Goal: Task Accomplishment & Management: Manage account settings

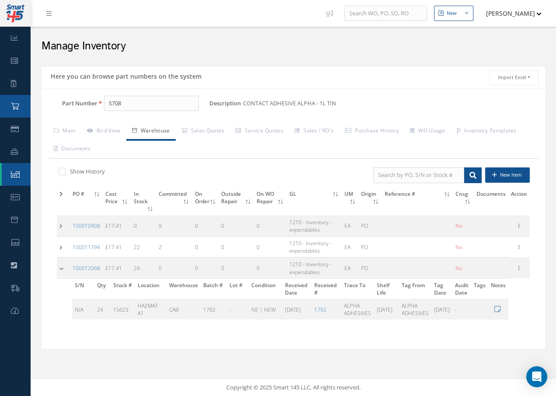
click at [14, 103] on icon at bounding box center [15, 106] width 8 height 7
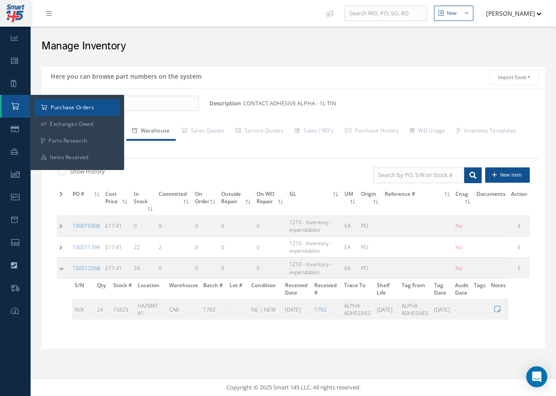
click at [52, 105] on a=1&status_id=2&status_id=3&status_id=5&collapsedFilters"] "Purchase Orders" at bounding box center [77, 107] width 85 height 17
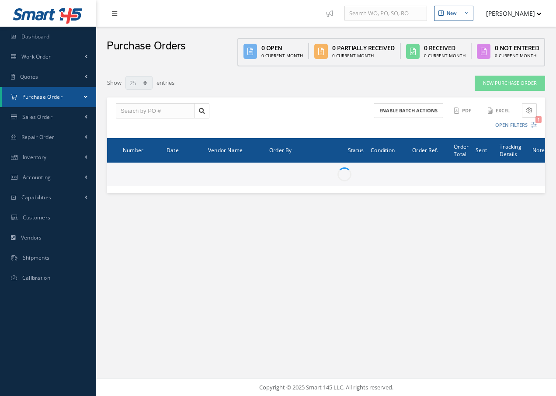
select select "25"
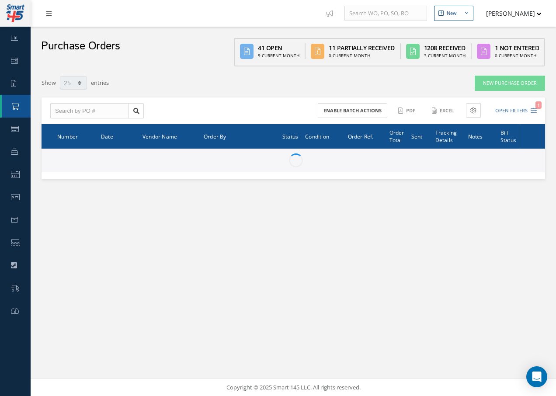
click at [114, 17] on nav "New New Work Order New Purchase Order New Customer Quote New Sales Order New Re…" at bounding box center [293, 13] width 525 height 27
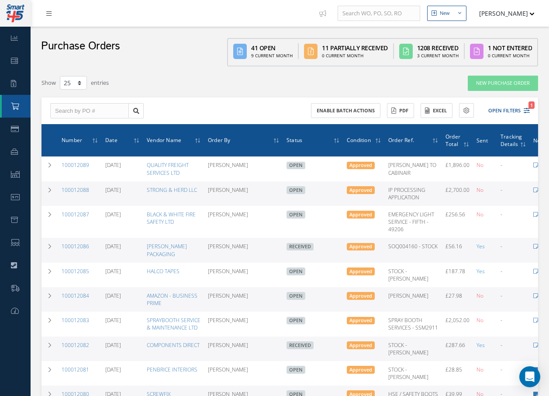
click at [54, 15] on link at bounding box center [51, 13] width 24 height 14
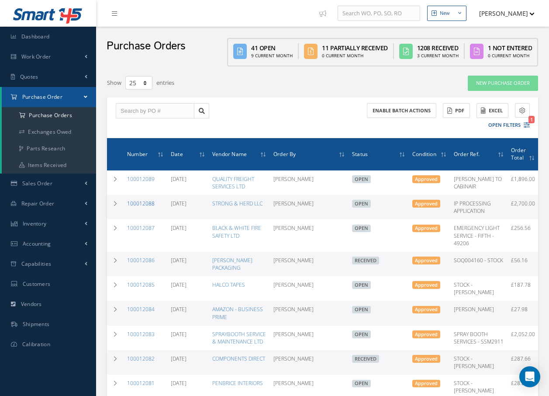
click at [140, 203] on link "100012088" at bounding box center [141, 203] width 28 height 7
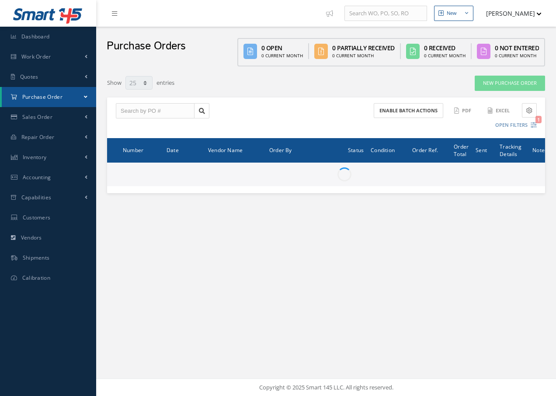
select select "25"
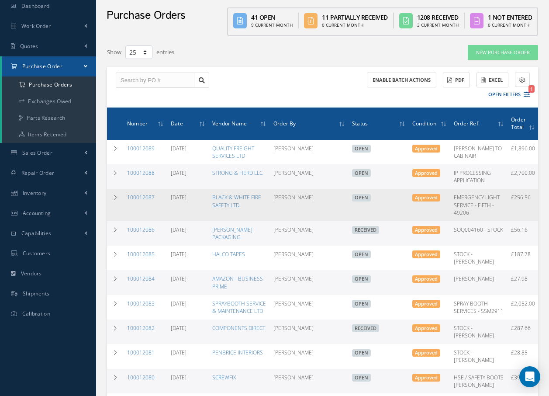
scroll to position [44, 0]
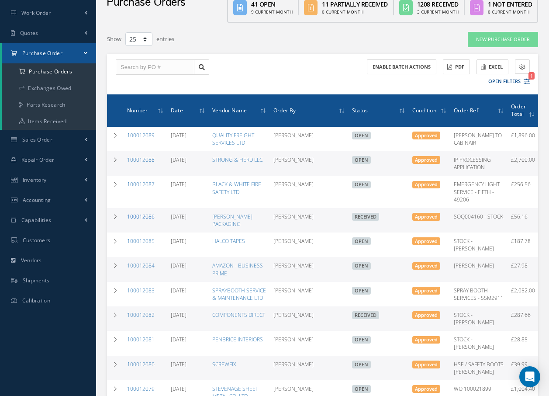
click at [147, 220] on link "100012086" at bounding box center [141, 216] width 28 height 7
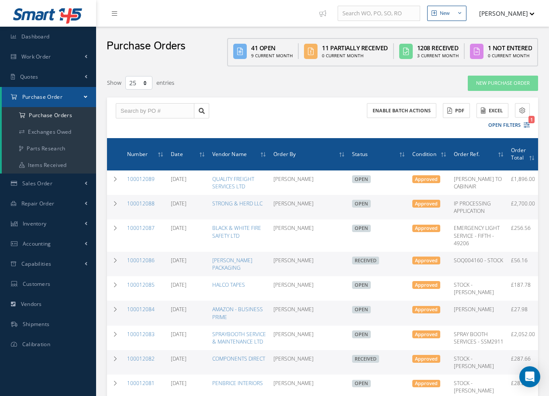
select select "25"
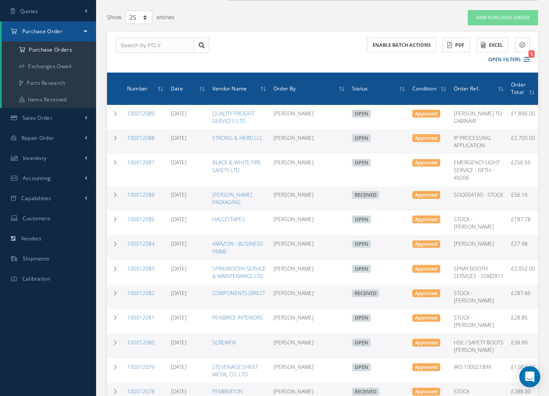
scroll to position [87, 0]
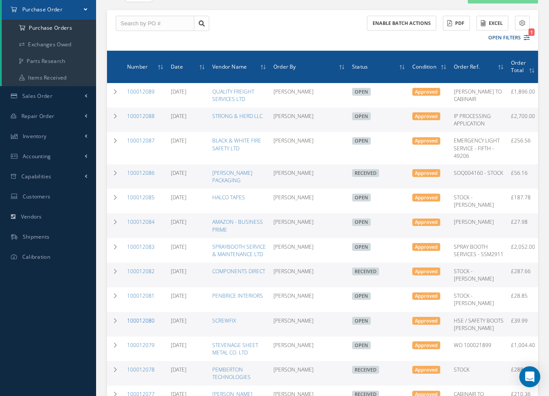
click at [135, 324] on link "100012080" at bounding box center [141, 320] width 28 height 7
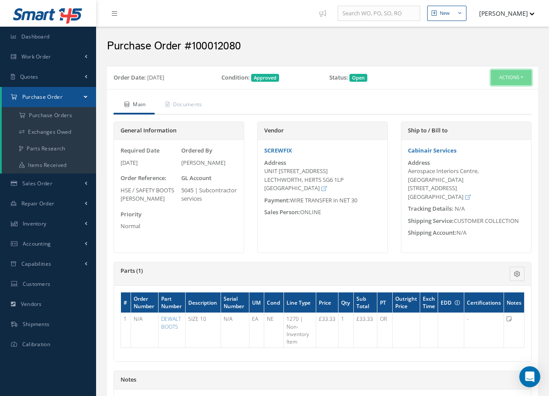
click at [504, 77] on button "Actions" at bounding box center [511, 77] width 41 height 15
click at [458, 53] on div "Purchase Order #100012080" at bounding box center [323, 44] width 445 height 26
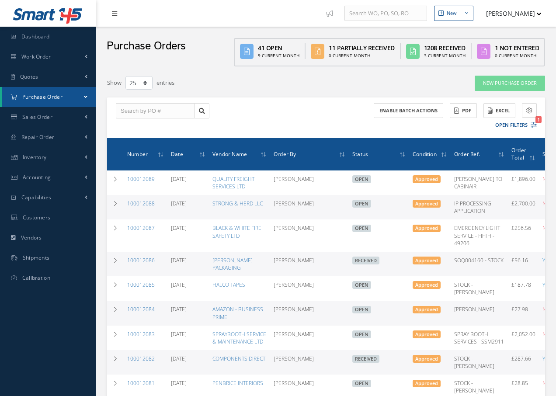
select select "25"
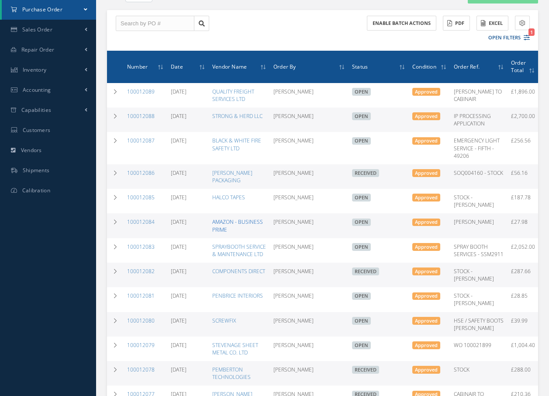
scroll to position [87, 0]
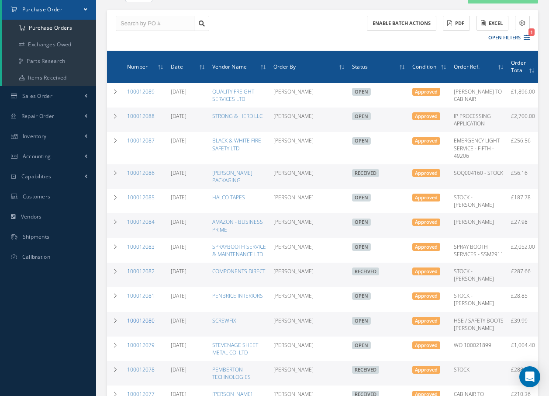
click at [147, 324] on link "100012080" at bounding box center [141, 320] width 28 height 7
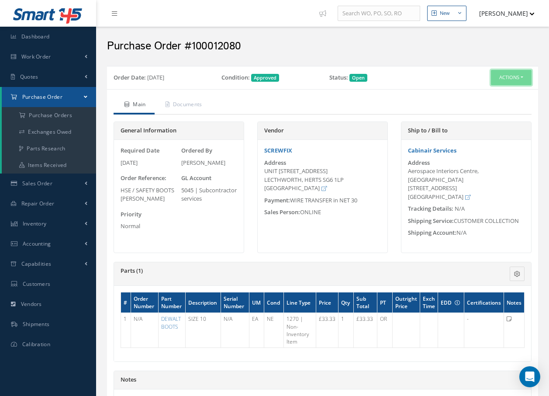
click at [512, 78] on button "Actions" at bounding box center [511, 77] width 41 height 15
click at [486, 94] on link "Receive" at bounding box center [497, 94] width 70 height 12
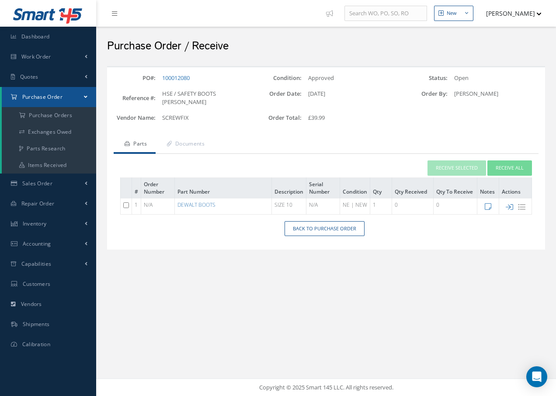
click at [125, 206] on input "checkbox" at bounding box center [126, 205] width 6 height 6
checkbox input "true"
click at [449, 167] on button "Receive Selected" at bounding box center [456, 167] width 59 height 15
type input "[DATE]"
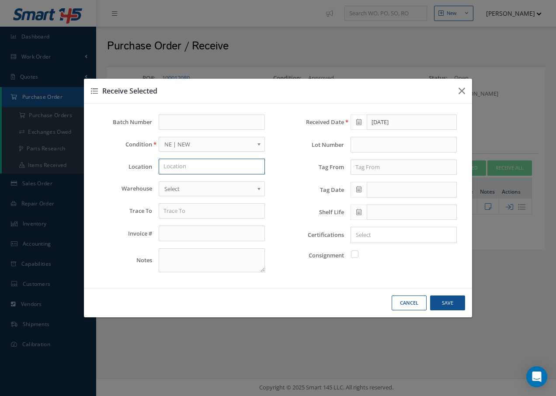
drag, startPoint x: 199, startPoint y: 168, endPoint x: 212, endPoint y: 161, distance: 14.3
click at [200, 166] on input "text" at bounding box center [212, 167] width 106 height 16
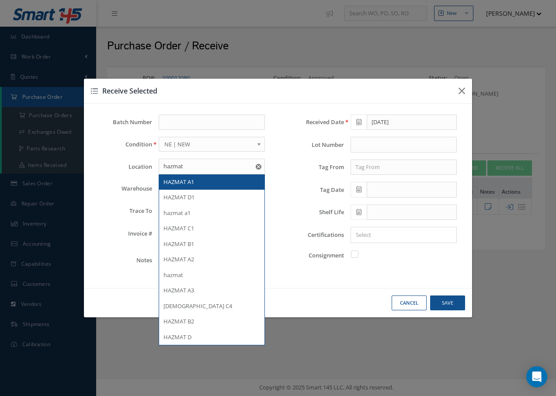
click at [174, 180] on span "HAZMAT A1" at bounding box center [178, 182] width 31 height 8
type input "HAZMAT A1"
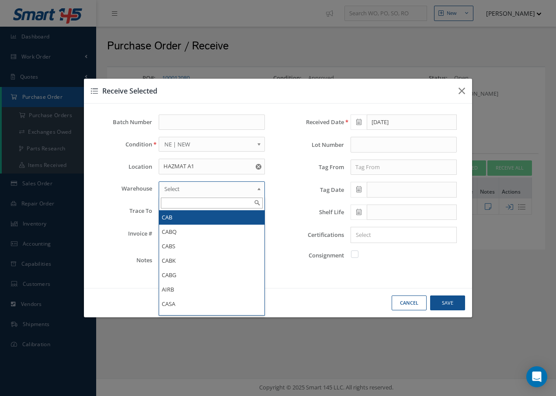
click at [176, 187] on span "Select" at bounding box center [208, 189] width 89 height 10
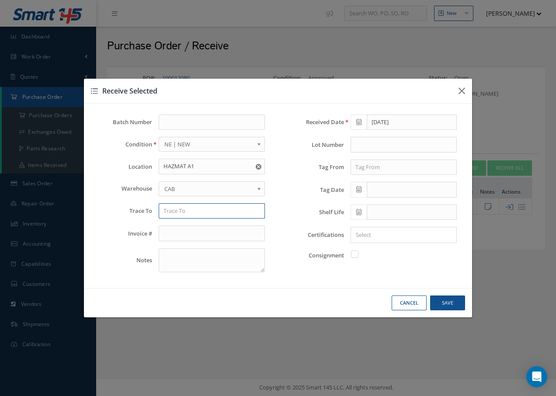
click at [181, 212] on input "text" at bounding box center [212, 211] width 106 height 16
click at [410, 301] on button "Cancel" at bounding box center [409, 302] width 35 height 15
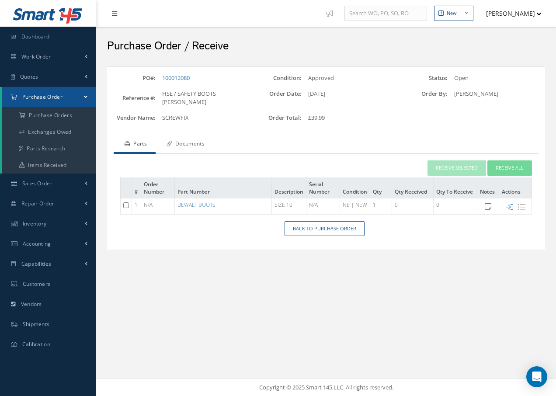
click at [203, 145] on link "Documents" at bounding box center [185, 144] width 58 height 18
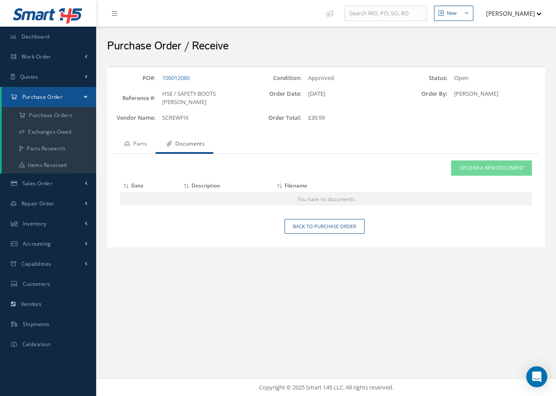
click at [136, 143] on link "Parts" at bounding box center [135, 144] width 42 height 18
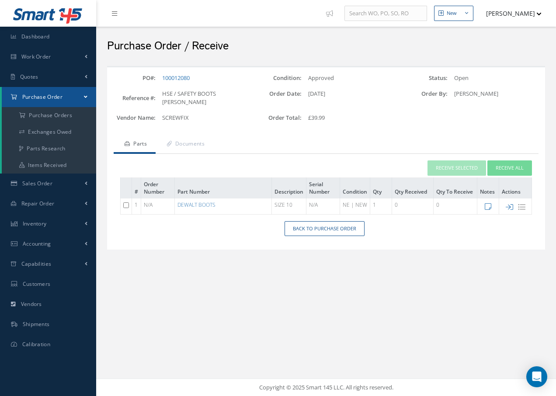
click at [126, 206] on input "checkbox" at bounding box center [126, 205] width 6 height 6
checkbox input "true"
click at [446, 168] on button "Receive Selected" at bounding box center [456, 167] width 59 height 15
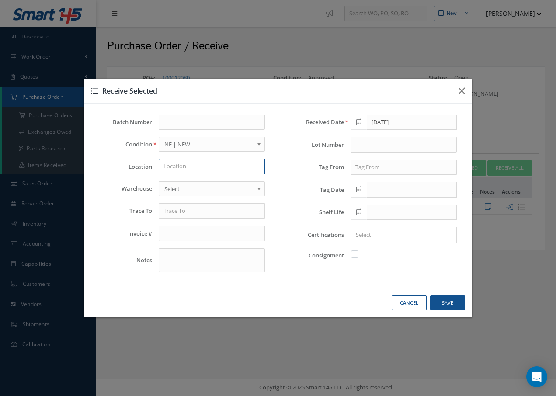
click at [188, 167] on input "text" at bounding box center [212, 167] width 106 height 16
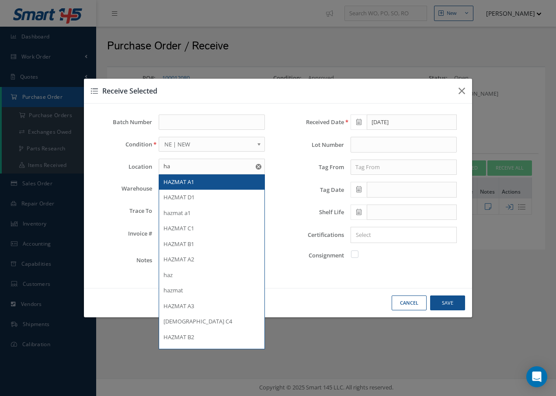
click at [187, 184] on span "HAZMAT A1" at bounding box center [178, 182] width 31 height 8
type input "HAZMAT A1"
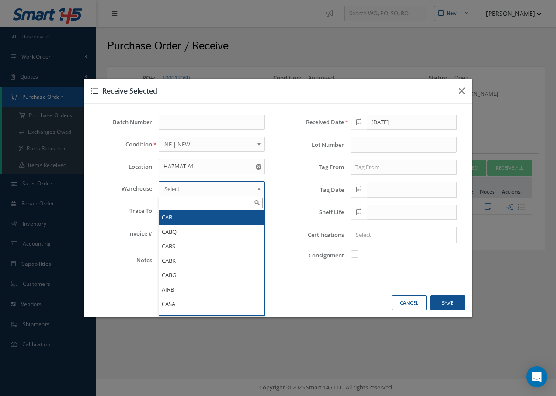
click at [185, 188] on span "Select" at bounding box center [208, 189] width 89 height 10
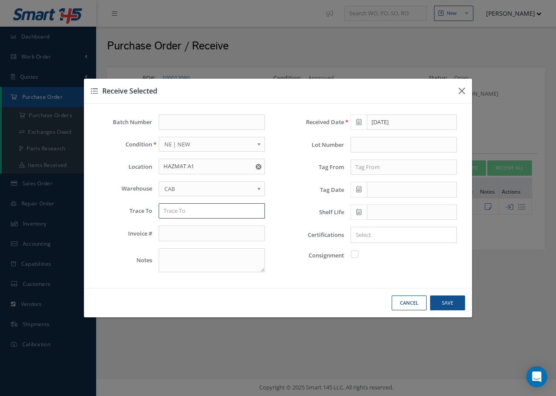
click at [183, 214] on input "text" at bounding box center [212, 211] width 106 height 16
type input "s"
type input "SCREWFIX"
click at [419, 166] on input "text" at bounding box center [404, 168] width 106 height 16
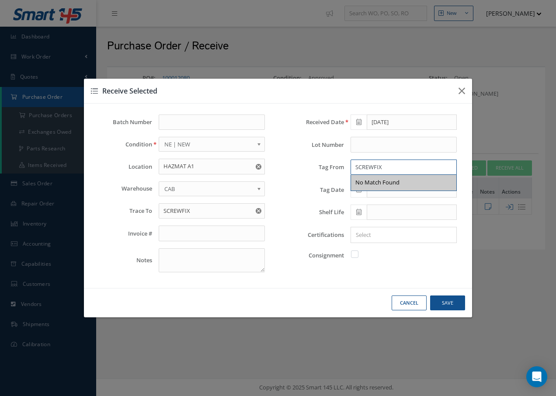
type input "SCREWFIX"
click at [328, 180] on div "Received Date 10/03/2025 Lot Number Tag From SCREWFIX No Match Found Tag Date S…" at bounding box center [374, 197] width 192 height 165
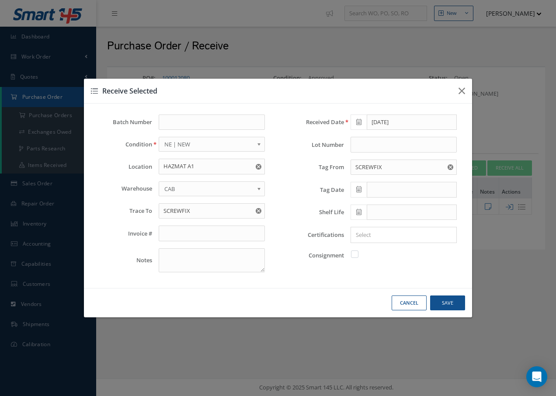
click at [363, 189] on span at bounding box center [359, 190] width 16 height 16
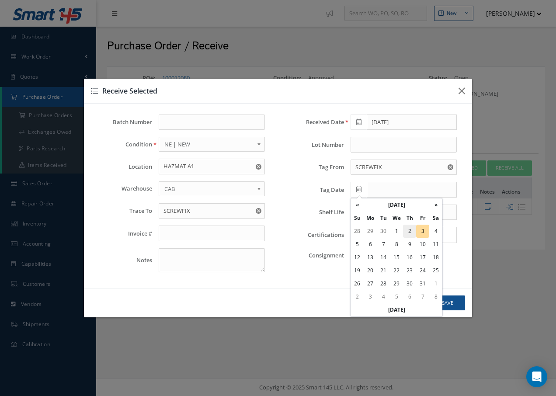
click at [409, 230] on td "2" at bounding box center [409, 231] width 13 height 13
type input "[DATE]"
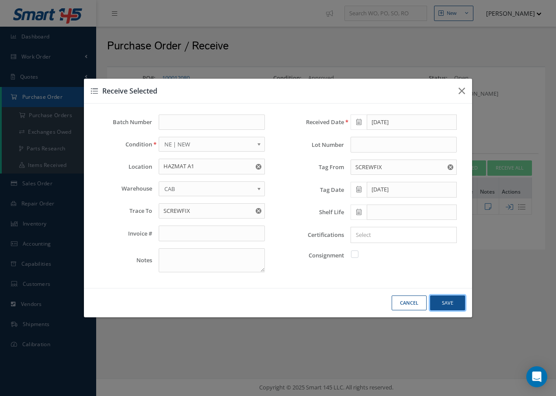
click at [444, 300] on button "Save" at bounding box center [447, 302] width 35 height 15
checkbox input "false"
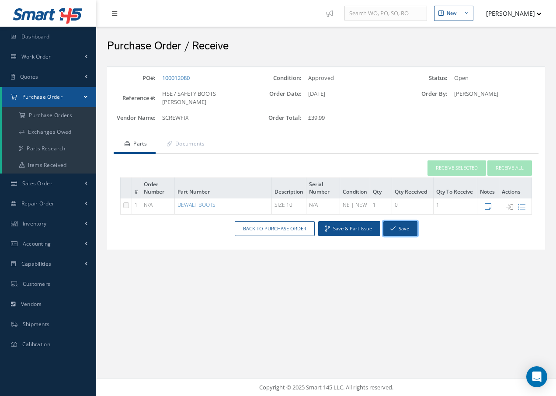
click at [406, 229] on button "Save" at bounding box center [400, 228] width 34 height 15
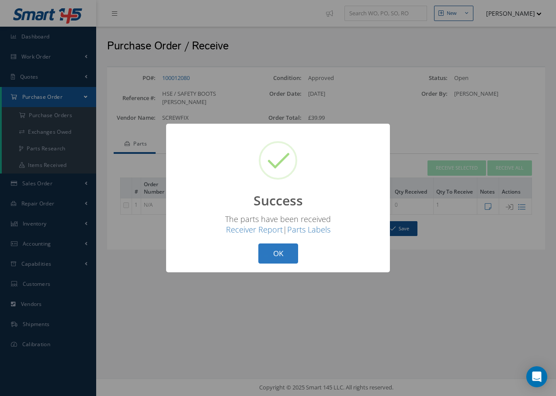
click at [276, 250] on button "OK" at bounding box center [278, 253] width 40 height 21
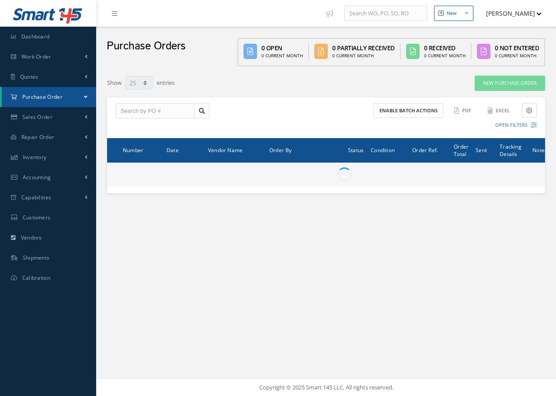
select select "25"
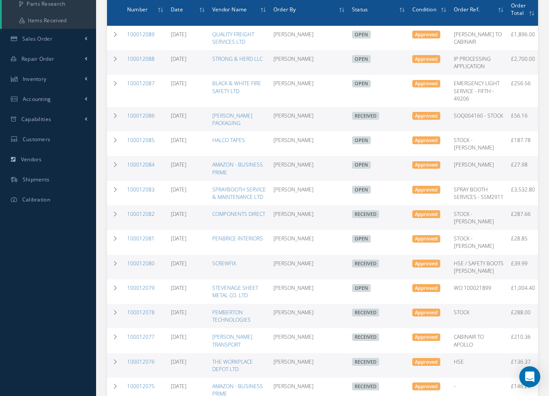
scroll to position [144, 0]
click at [141, 169] on link "100012084" at bounding box center [141, 164] width 28 height 7
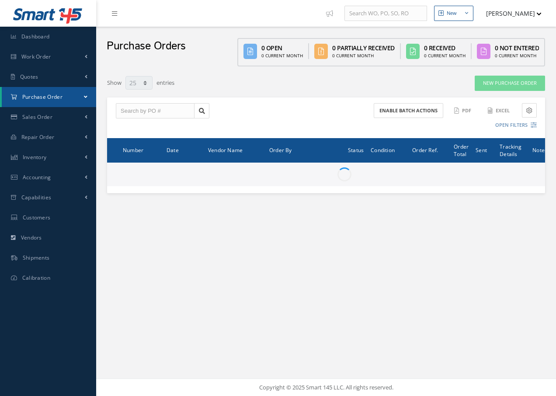
select select "25"
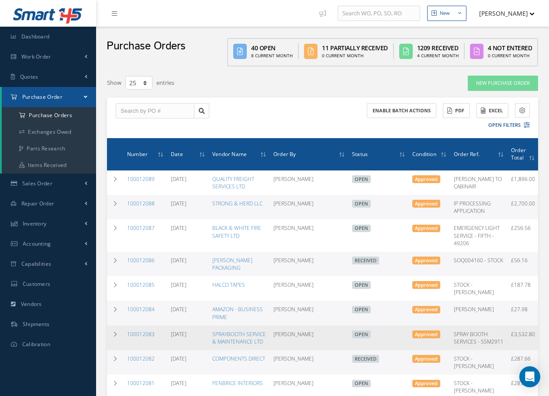
click at [340, 350] on td "[PERSON_NAME]" at bounding box center [309, 338] width 79 height 24
